Goal: Obtain resource: Obtain resource

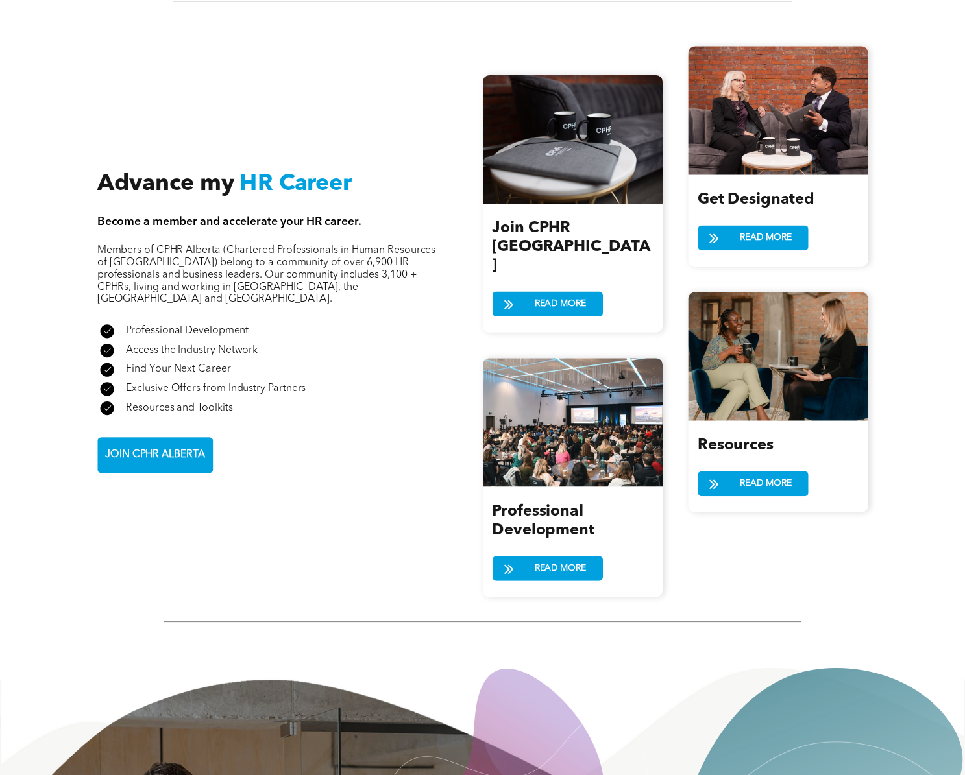
scroll to position [1270, 0]
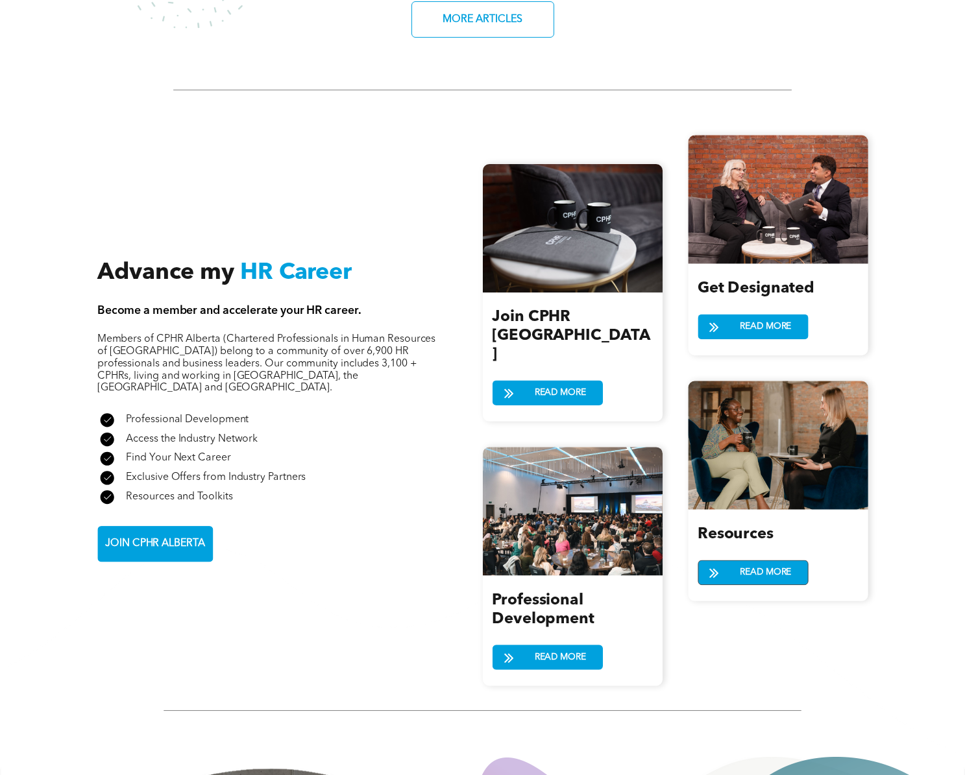
click at [755, 566] on span "READ MORE" at bounding box center [765, 573] width 60 height 24
click at [570, 382] on span "READ MORE" at bounding box center [560, 394] width 60 height 24
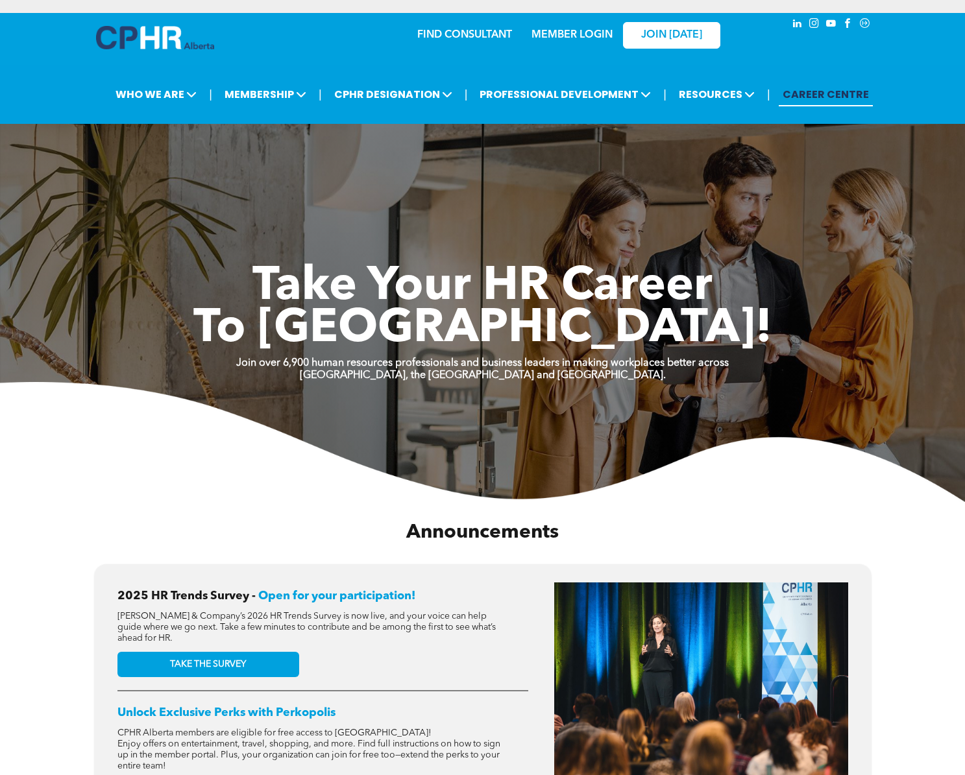
scroll to position [1270, 0]
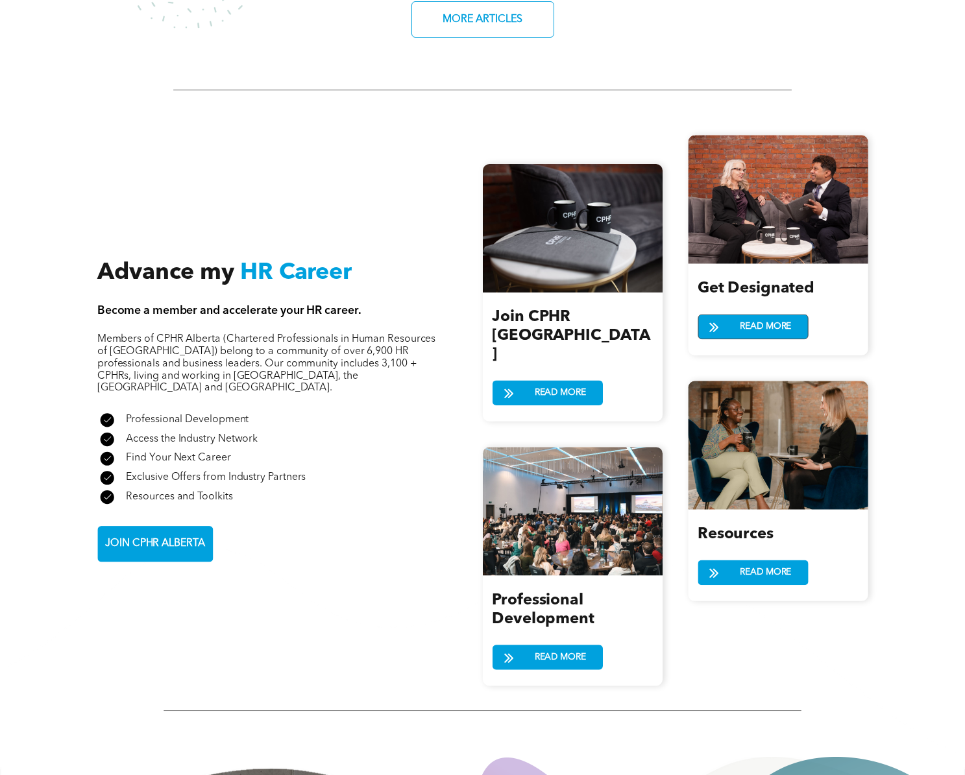
click at [753, 321] on span "READ MORE" at bounding box center [765, 327] width 60 height 24
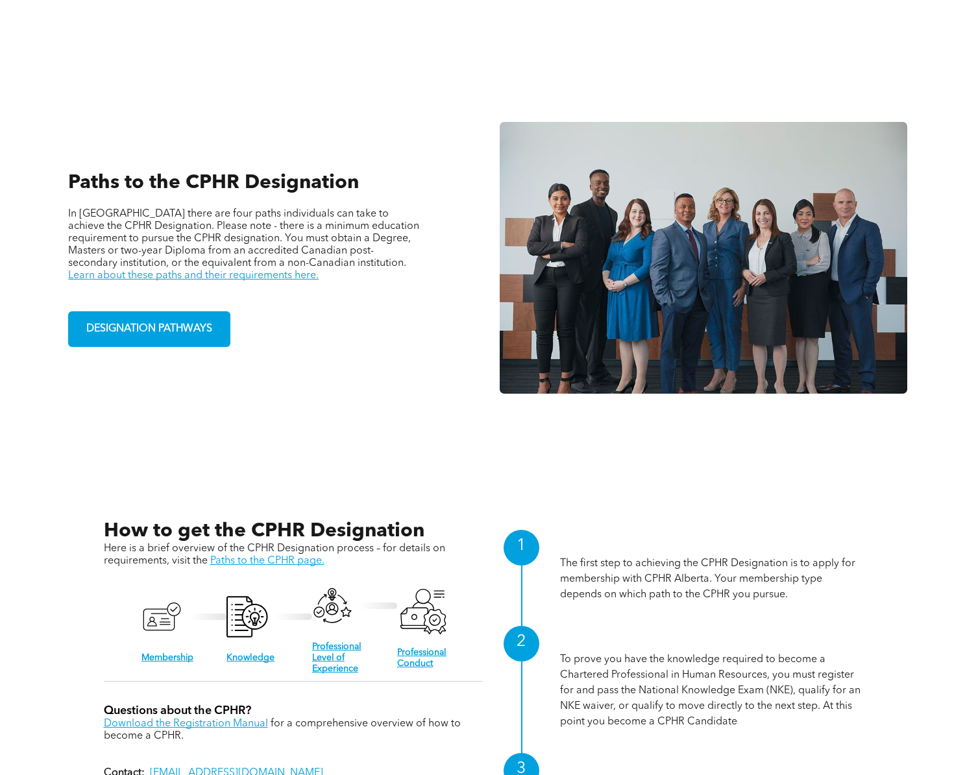
scroll to position [973, 0]
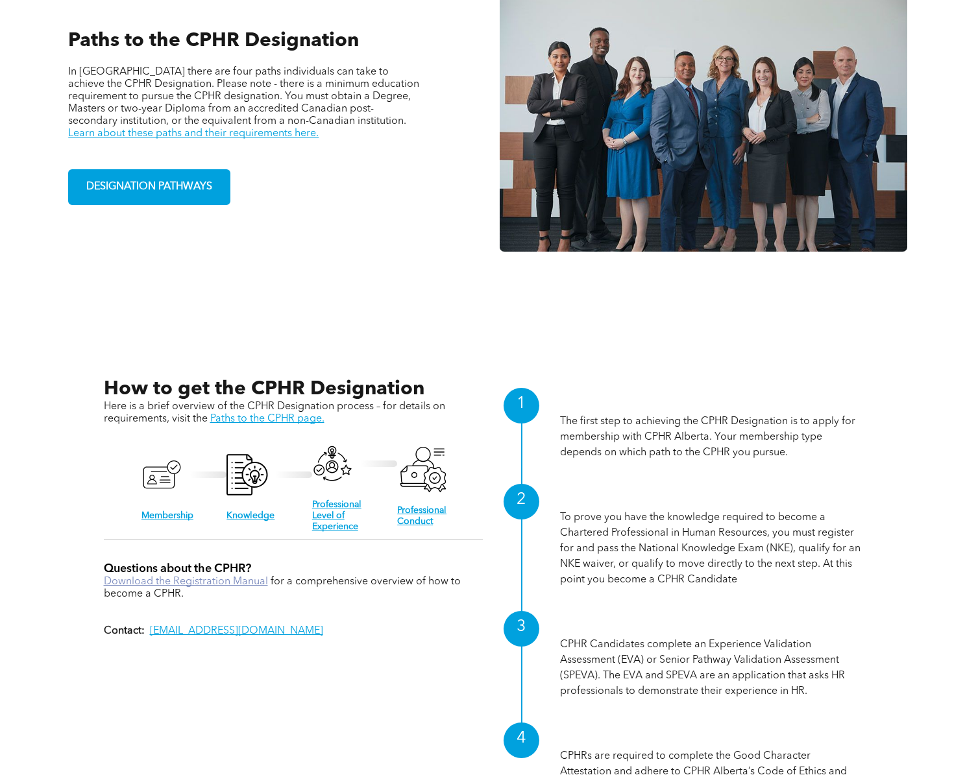
click at [180, 577] on link "Download the Registration Manual" at bounding box center [186, 582] width 164 height 10
